Goal: Transaction & Acquisition: Purchase product/service

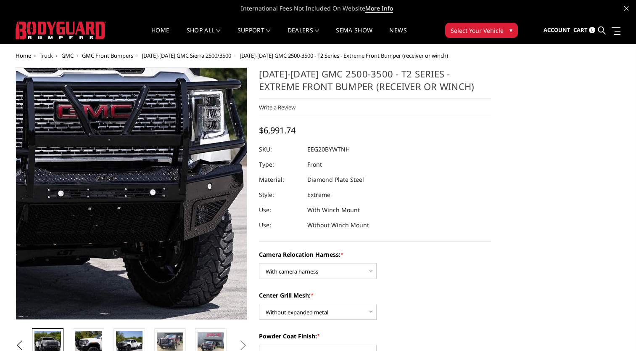
select select "3797"
select select "3796"
select select "3794"
select select "3791"
select select "3788"
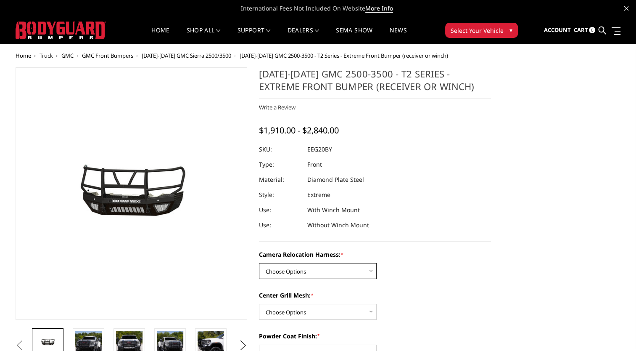
drag, startPoint x: 281, startPoint y: 272, endPoint x: 289, endPoint y: 270, distance: 7.8
click at [282, 272] on select "Choose Options Without camera harness With camera harness" at bounding box center [318, 271] width 118 height 16
select select "3797"
click at [259, 263] on select "Choose Options Without camera harness With camera harness" at bounding box center [318, 271] width 118 height 16
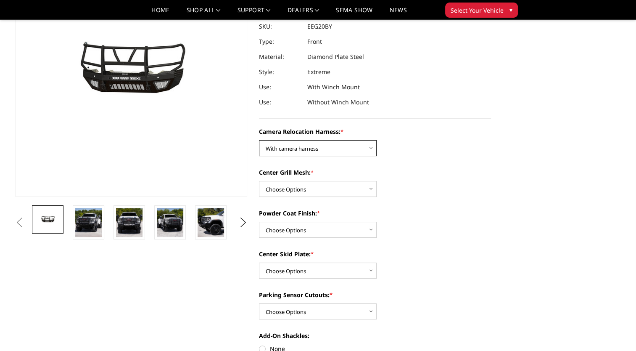
scroll to position [126, 0]
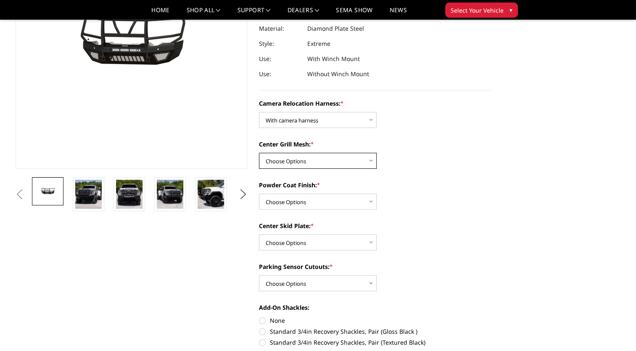
click at [318, 161] on select "Choose Options Without expanded metal With expanded metal" at bounding box center [318, 161] width 118 height 16
select select "3796"
click at [259, 153] on select "Choose Options Without expanded metal With expanded metal" at bounding box center [318, 161] width 118 height 16
click at [320, 201] on select "Choose Options Textured Black Powder Coat Gloss Black Powder Coat Bare Metal" at bounding box center [318, 201] width 118 height 16
select select "3794"
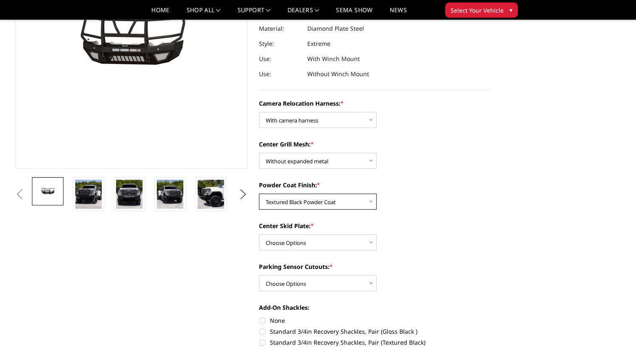
click at [259, 193] on select "Choose Options Textured Black Powder Coat Gloss Black Powder Coat Bare Metal" at bounding box center [318, 201] width 118 height 16
click at [315, 242] on select "Choose Options Winch Mount Skid Plate Standard Skid Plate (included) 2" Receive…" at bounding box center [318, 242] width 118 height 16
click at [259, 234] on select "Choose Options Winch Mount Skid Plate Standard Skid Plate (included) 2" Receive…" at bounding box center [318, 242] width 118 height 16
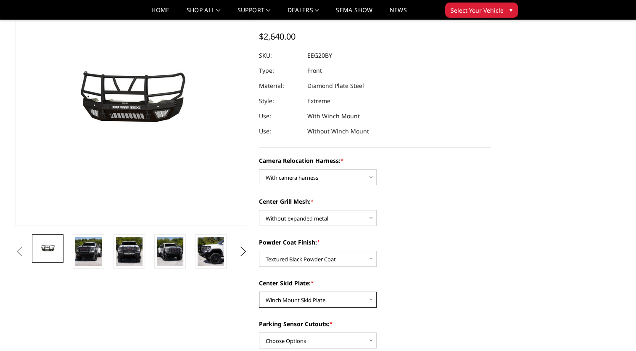
scroll to position [84, 0]
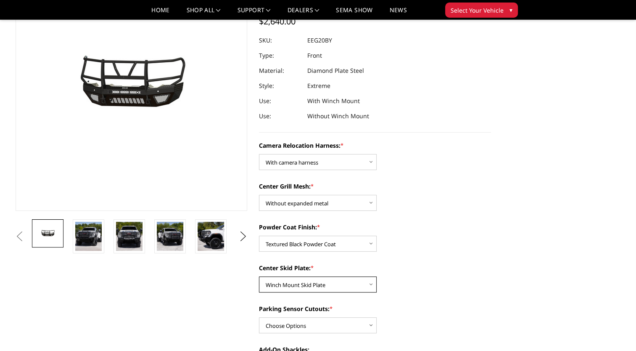
click at [330, 288] on select "Choose Options Winch Mount Skid Plate Standard Skid Plate (included) 2" Receive…" at bounding box center [318, 284] width 118 height 16
click at [259, 276] on select "Choose Options Winch Mount Skid Plate Standard Skid Plate (included) 2" Receive…" at bounding box center [318, 284] width 118 height 16
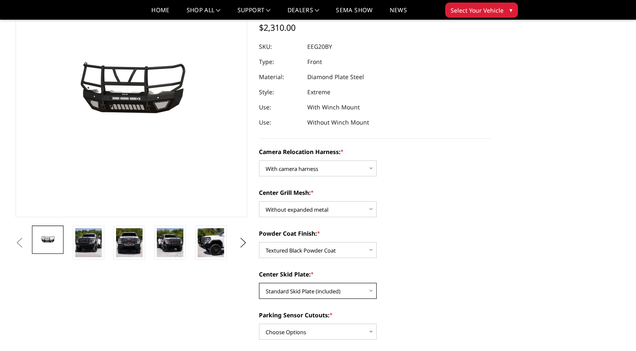
scroll to position [126, 0]
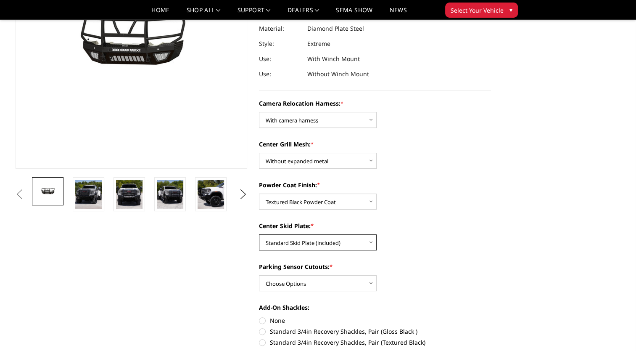
click at [291, 243] on select "Choose Options Winch Mount Skid Plate Standard Skid Plate (included) 2" Receive…" at bounding box center [318, 242] width 118 height 16
select select "3791"
click at [259, 234] on select "Choose Options Winch Mount Skid Plate Standard Skid Plate (included) 2" Receive…" at bounding box center [318, 242] width 118 height 16
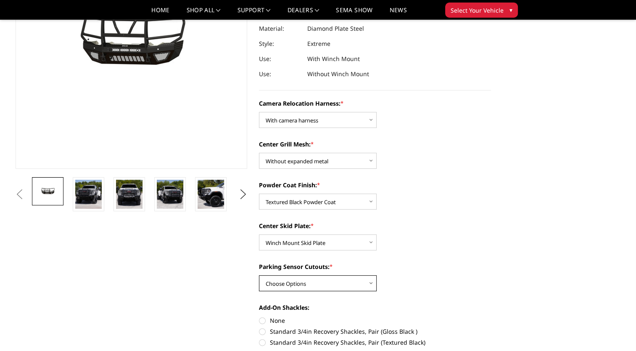
click at [311, 285] on select "Choose Options Yes - With Parking Sensor Cutouts" at bounding box center [318, 283] width 118 height 16
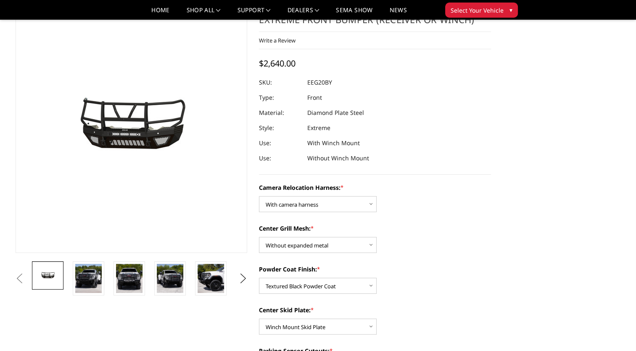
scroll to position [84, 0]
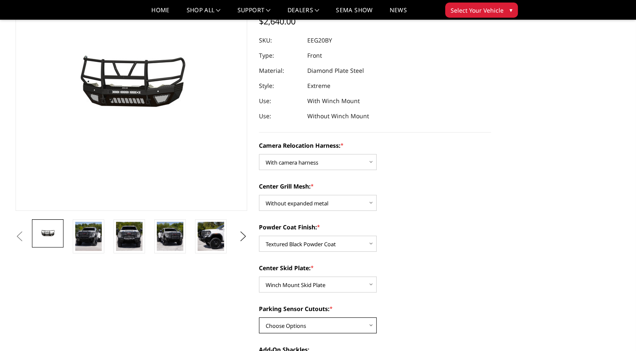
click at [331, 321] on select "Choose Options Yes - With Parking Sensor Cutouts" at bounding box center [318, 325] width 118 height 16
select select "3788"
click at [259, 317] on select "Choose Options Yes - With Parking Sensor Cutouts" at bounding box center [318, 325] width 118 height 16
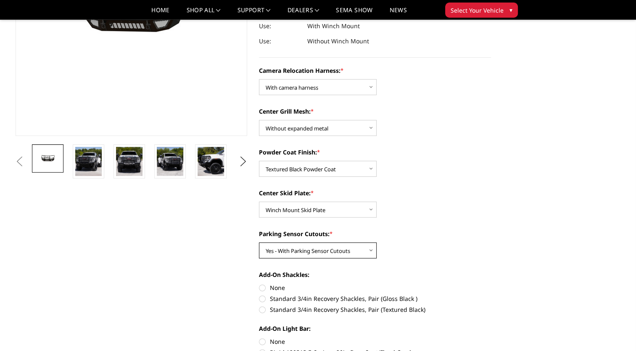
scroll to position [168, 0]
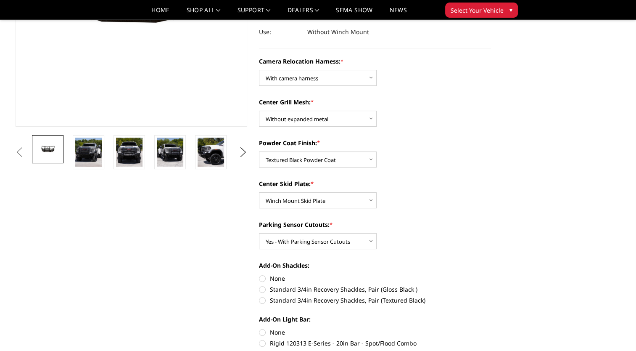
click at [265, 300] on label "Standard 3/4in Recovery Shackles, Pair (Textured Black)" at bounding box center [375, 299] width 232 height 9
click at [491, 285] on input "Standard 3/4in Recovery Shackles, Pair (Textured Black)" at bounding box center [491, 285] width 0 height 0
radio input "true"
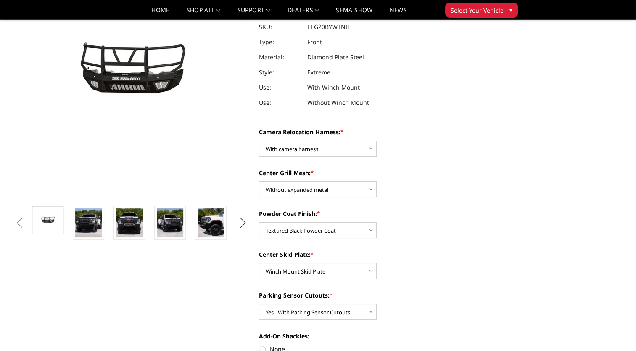
scroll to position [210, 0]
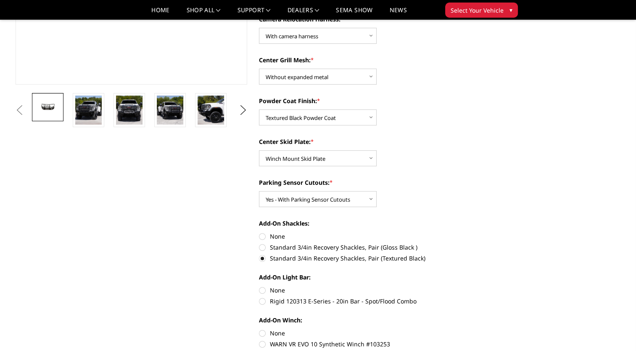
click at [260, 300] on label "Rigid 120313 E-Series - 20in Bar - Spot/Flood Combo" at bounding box center [375, 300] width 232 height 9
click at [491, 286] on input "Rigid 120313 E-Series - 20in Bar - Spot/Flood Combo" at bounding box center [491, 285] width 0 height 0
radio input "true"
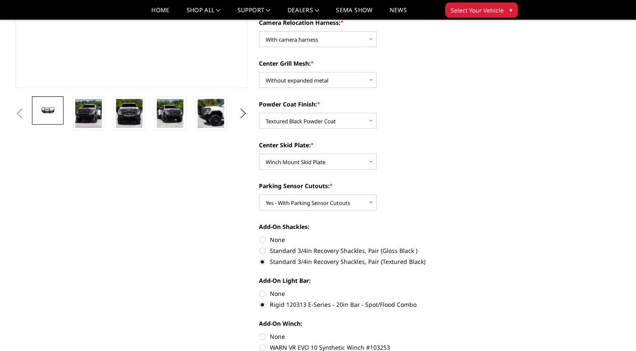
scroll to position [252, 0]
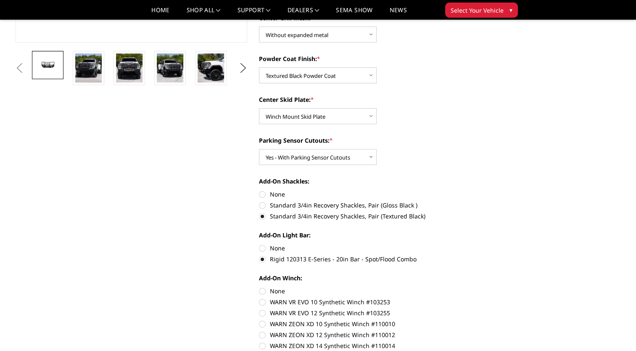
click at [261, 246] on label "None" at bounding box center [375, 247] width 232 height 9
click at [259, 244] on input "None" at bounding box center [259, 243] width 0 height 0
radio input "true"
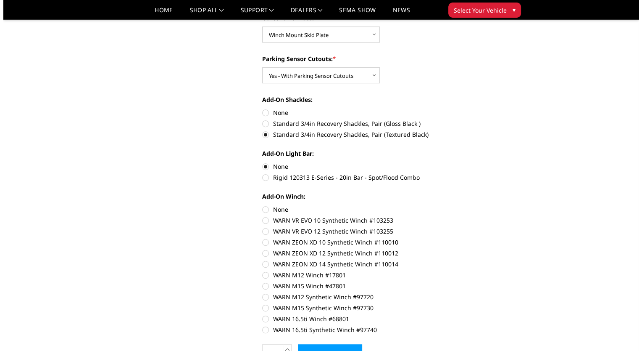
scroll to position [420, 0]
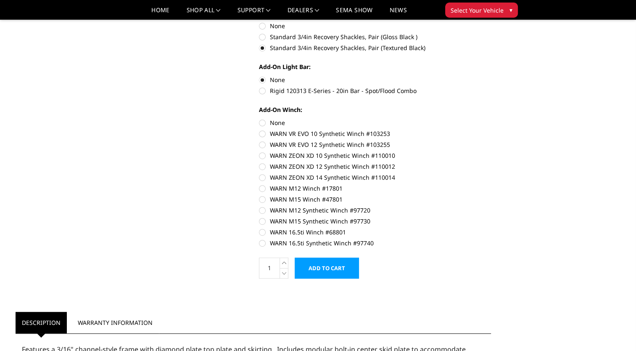
click at [331, 266] on input "Add to Cart" at bounding box center [327, 267] width 64 height 21
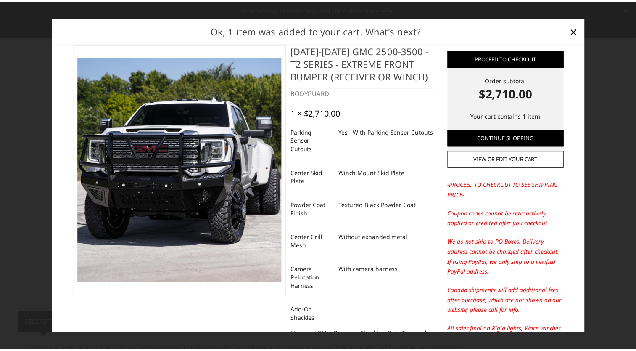
scroll to position [0, 0]
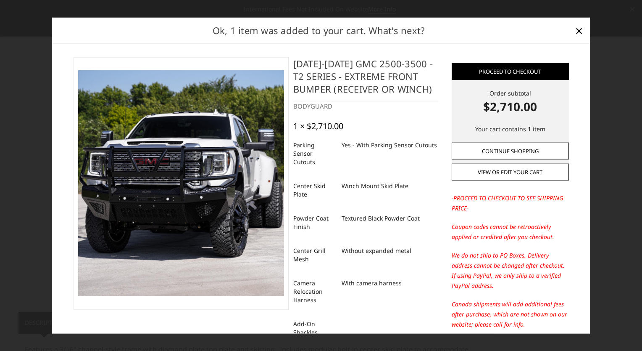
click at [493, 145] on link "Continue Shopping" at bounding box center [510, 150] width 117 height 17
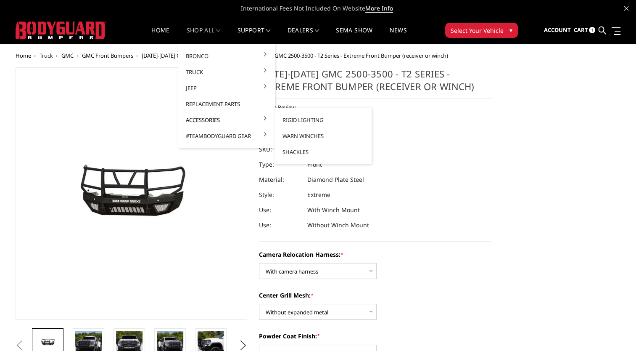
click at [217, 123] on link "Accessories" at bounding box center [227, 120] width 90 height 16
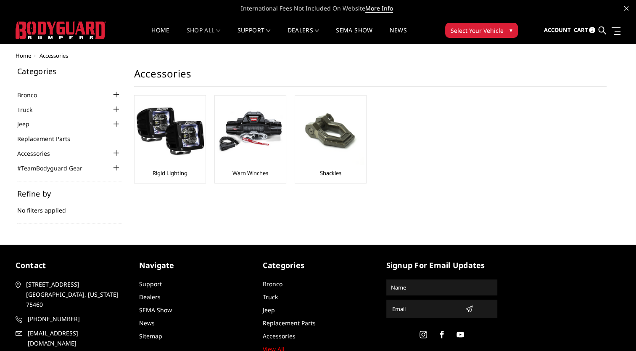
click at [64, 135] on link "Replacement Parts" at bounding box center [48, 138] width 63 height 9
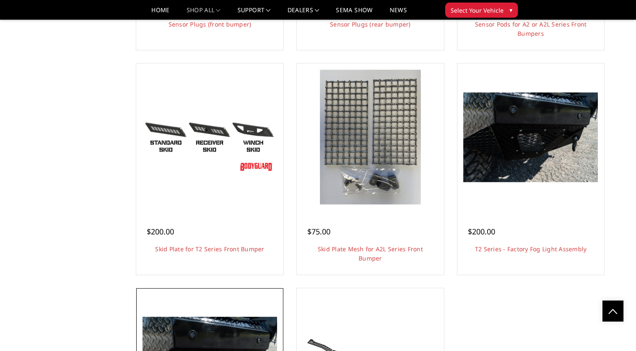
scroll to position [2228, 0]
